Goal: Browse casually

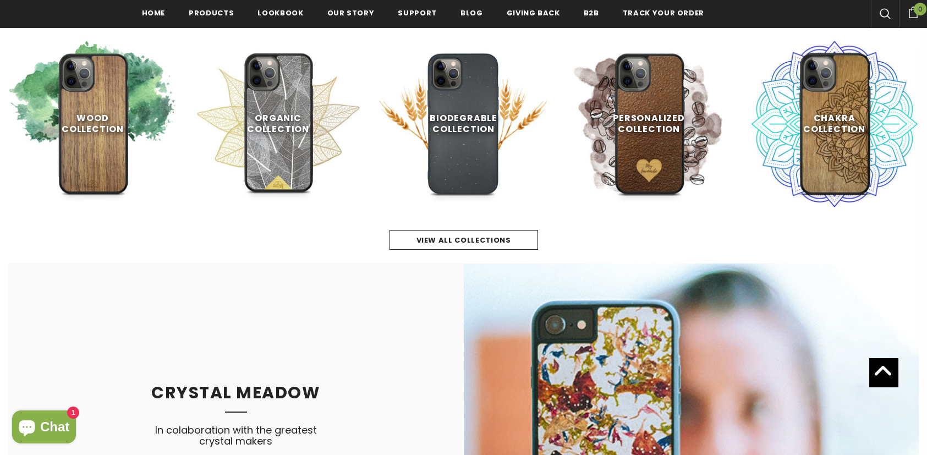
scroll to position [516, 0]
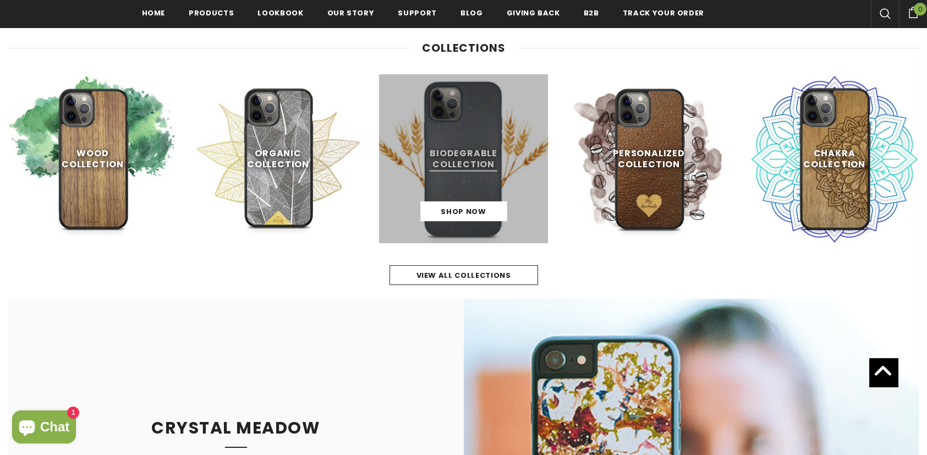
click at [451, 133] on link at bounding box center [463, 158] width 169 height 169
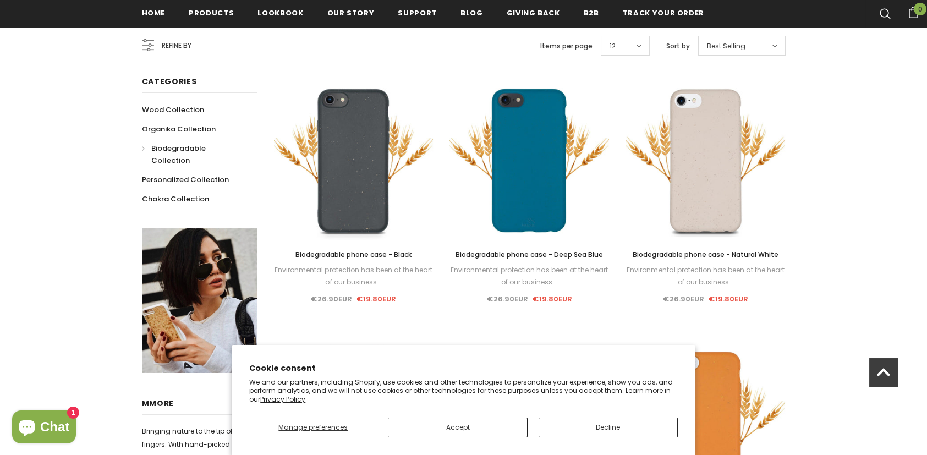
scroll to position [259, 0]
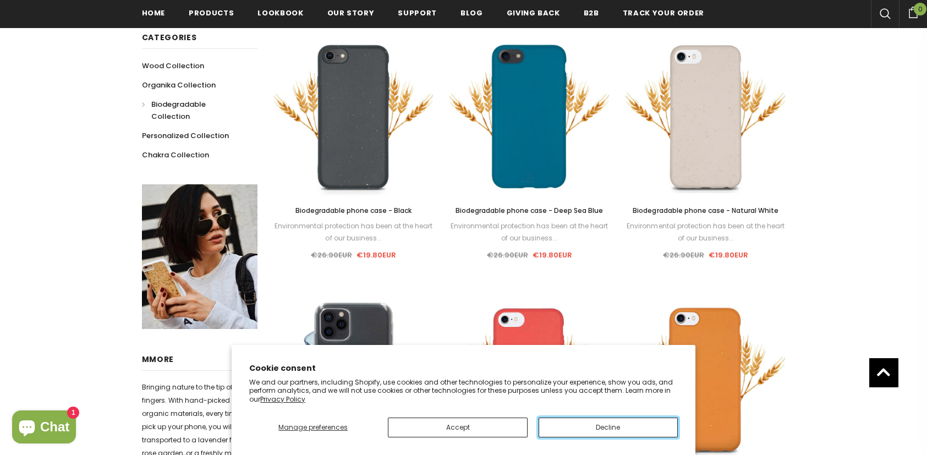
click at [612, 423] on button "Decline" at bounding box center [608, 428] width 139 height 20
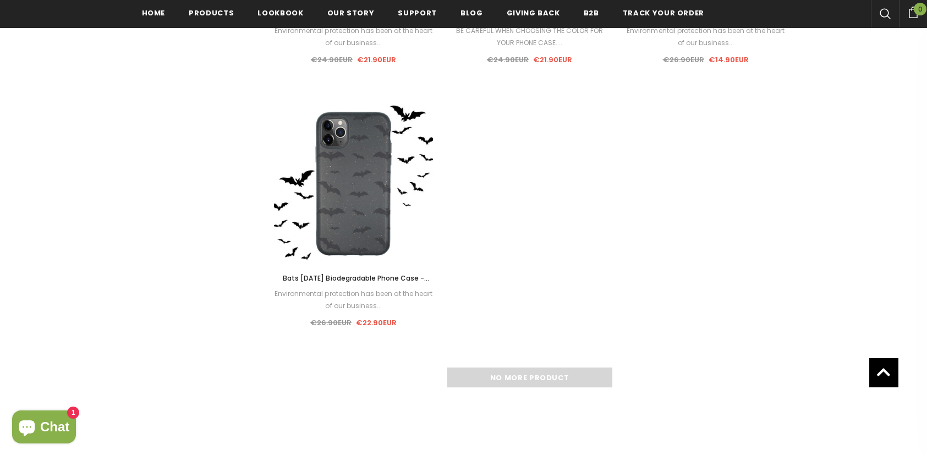
scroll to position [1672, 0]
